Goal: Information Seeking & Learning: Check status

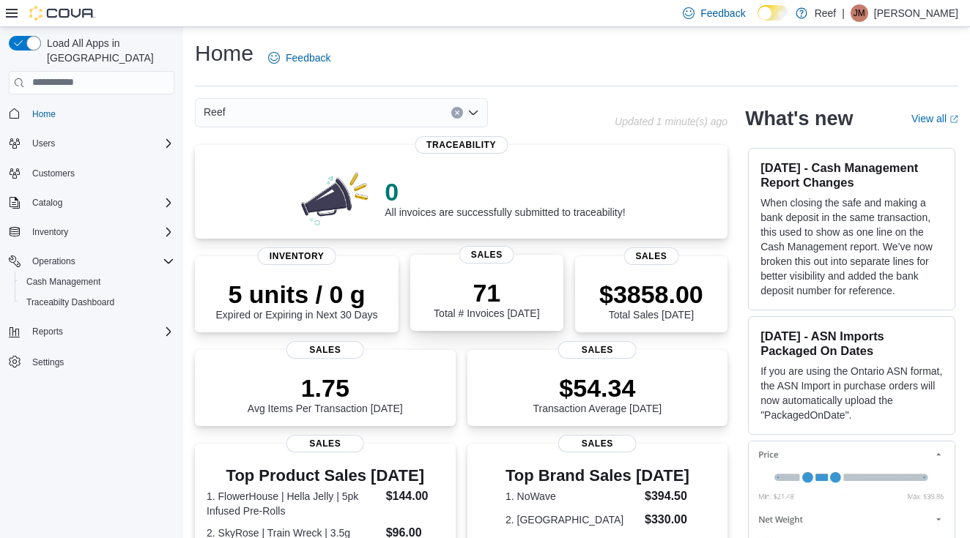
click at [492, 322] on div "71 Total # Invoices Today Sales" at bounding box center [486, 293] width 153 height 76
